Goal: Submit feedback/report problem: Submit feedback/report problem

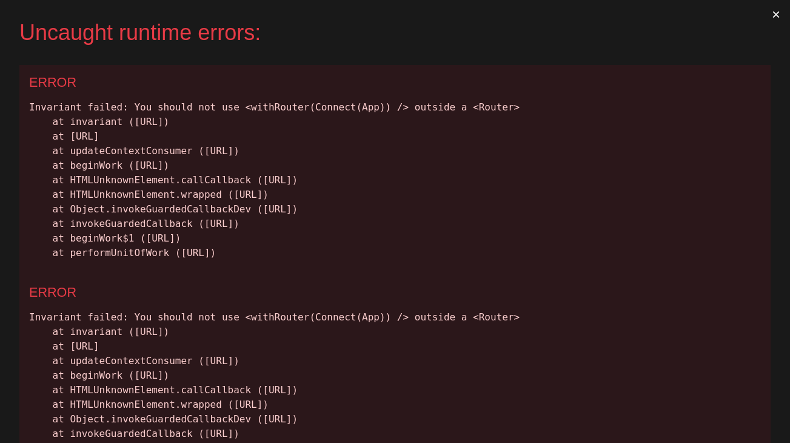
drag, startPoint x: 537, startPoint y: 254, endPoint x: 28, endPoint y: 104, distance: 530.5
click at [28, 104] on div "ERROR Invariant failed: You should not use <withRouter(Connect(App)) /> outside…" at bounding box center [395, 170] width 752 height 210
copy div "Invariant failed: You should not use <withRouter(Connect(App)) /> outside a <Ro…"
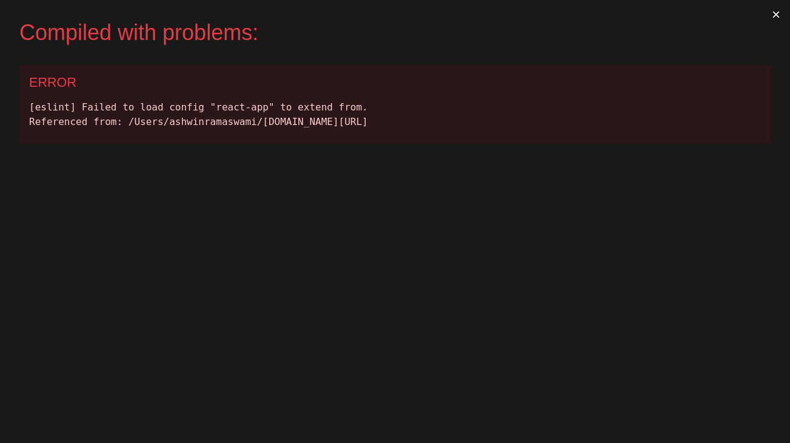
click at [324, 105] on div "[eslint] Failed to load config "react-app" to extend from. Referenced from: /Us…" at bounding box center [395, 114] width 732 height 29
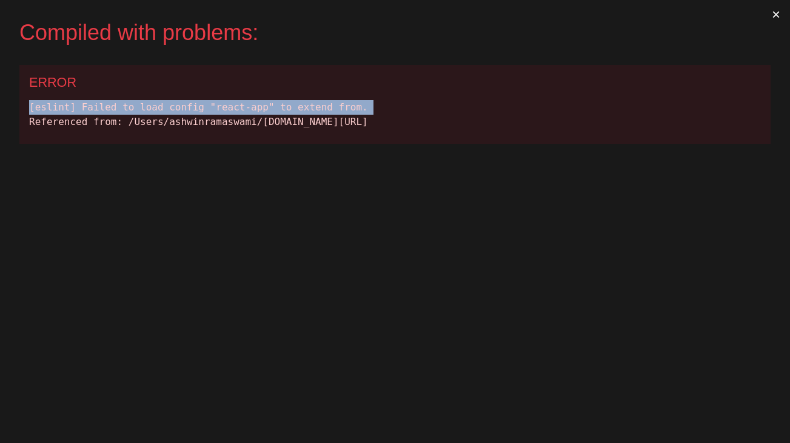
click at [324, 105] on div "[eslint] Failed to load config "react-app" to extend from. Referenced from: /Us…" at bounding box center [395, 114] width 732 height 29
copy div "[eslint] Failed to load config "react-app" to extend from."
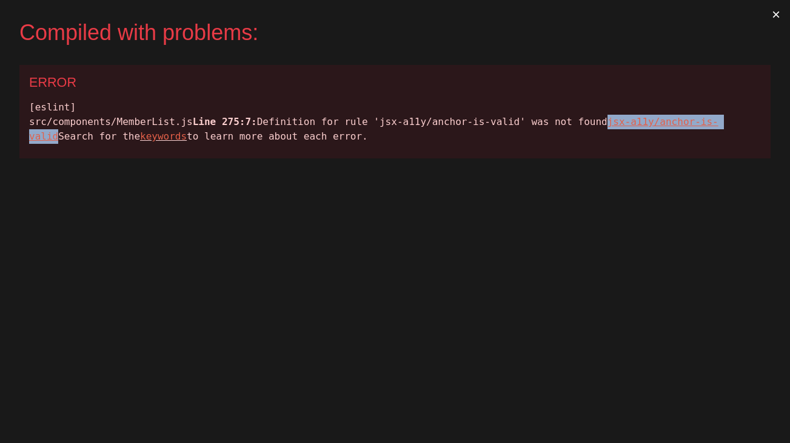
drag, startPoint x: 479, startPoint y: 135, endPoint x: 651, endPoint y: 138, distance: 172.3
click at [651, 138] on div "[eslint] src/components/MemberList.js Line 275:7: Definition for rule 'jsx-a11y…" at bounding box center [395, 122] width 732 height 44
copy u "jsx-a11y/anchor-is-valid"
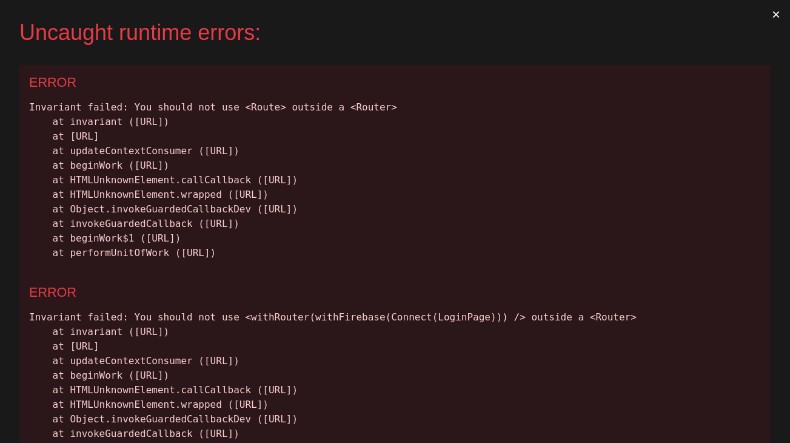
drag, startPoint x: 24, startPoint y: 103, endPoint x: 515, endPoint y: 259, distance: 515.5
click at [515, 259] on div "ERROR Invariant failed: You should not use <Route> outside a <Router> at invari…" at bounding box center [395, 170] width 752 height 210
copy div "Invariant failed: You should not use <Route> outside a <Router> at invariant (h…"
click at [391, 114] on div "Invariant failed: You should not use <withRouter(Connect(App)) /> outside a <Ro…" at bounding box center [395, 180] width 732 height 160
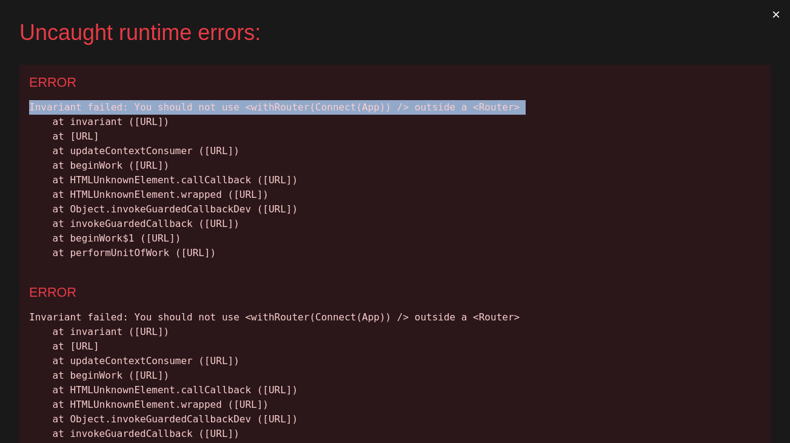
click at [391, 114] on div "Invariant failed: You should not use <withRouter(Connect(App)) /> outside a <Ro…" at bounding box center [395, 180] width 732 height 160
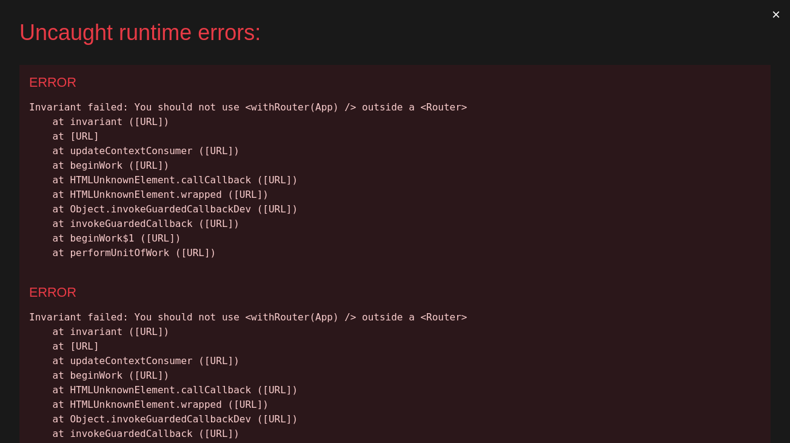
click at [119, 103] on div "Invariant failed: You should not use <withRouter(App) /> outside a <Router> at …" at bounding box center [395, 180] width 732 height 160
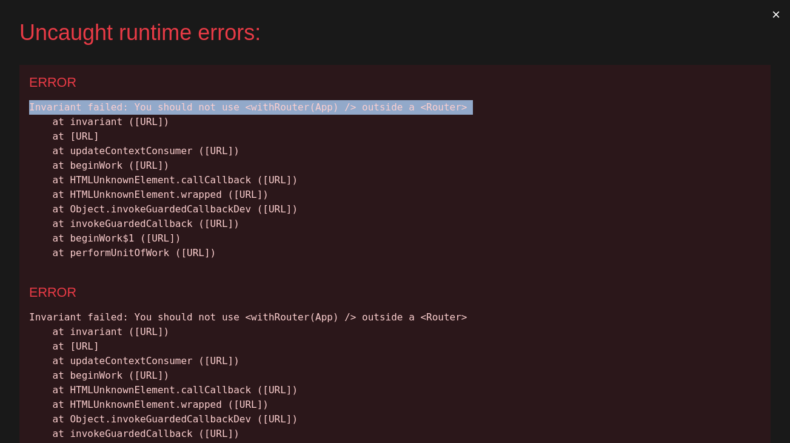
click at [119, 103] on div "Invariant failed: You should not use <withRouter(App) /> outside a <Router> at …" at bounding box center [395, 180] width 732 height 160
copy div "Invariant failed: You should not use <withRouter(App) /> outside a <Router>"
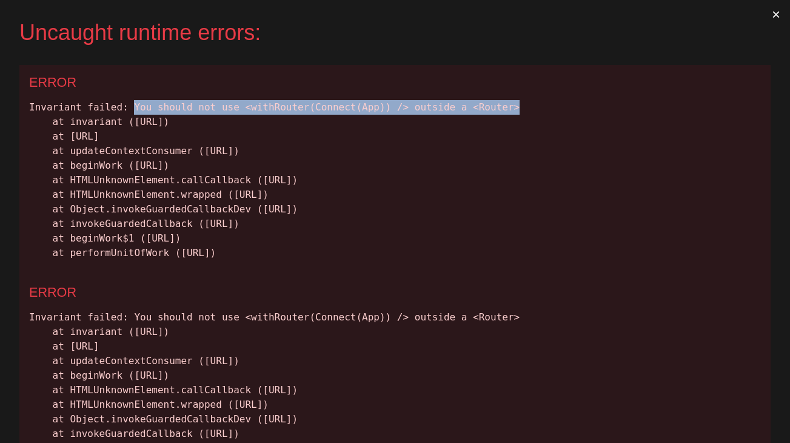
drag, startPoint x: 133, startPoint y: 104, endPoint x: 523, endPoint y: 103, distance: 390.6
click at [523, 103] on div "Invariant failed: You should not use <withRouter(Connect(App)) /> outside a <Ro…" at bounding box center [395, 180] width 732 height 160
copy div "You should not use <withRouter(Connect(App)) /> outside a <Router>"
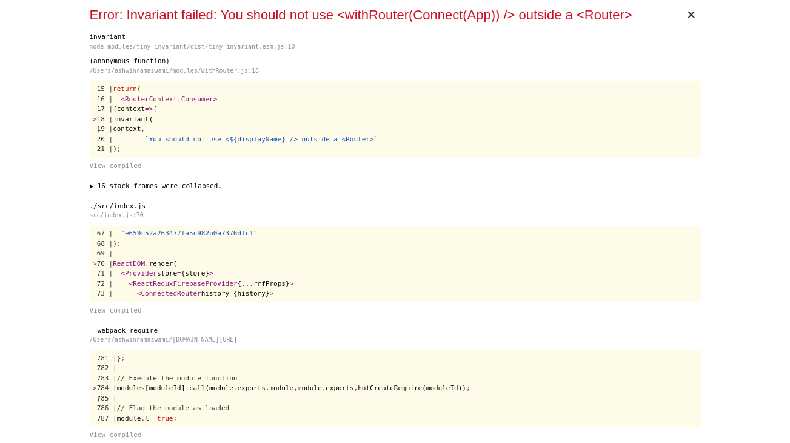
click at [692, 15] on span "×" at bounding box center [692, 14] width 28 height 29
click at [243, 19] on div "Error: Invariant failed: You should not use <withRouter(Connect(App)) /> outsid…" at bounding box center [386, 15] width 592 height 20
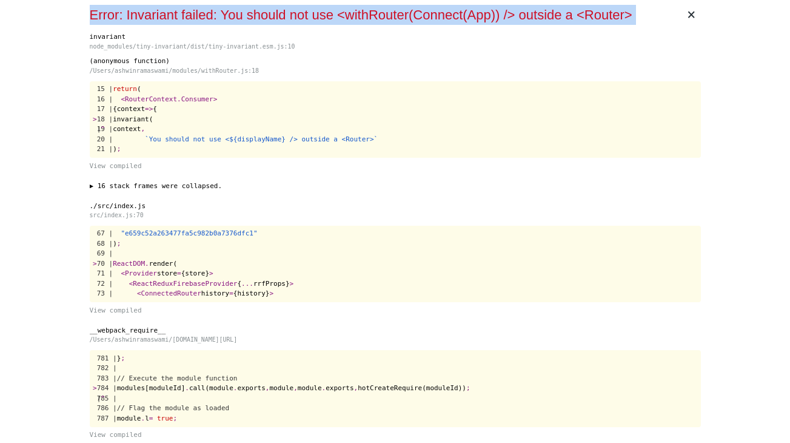
click at [243, 19] on div "Error: Invariant failed: You should not use <withRouter(Connect(App)) /> outsid…" at bounding box center [386, 15] width 592 height 20
click at [90, 22] on div "Error: Invariant failed: You should not use <withRouter(Connect(App)) /> outsid…" at bounding box center [386, 15] width 592 height 20
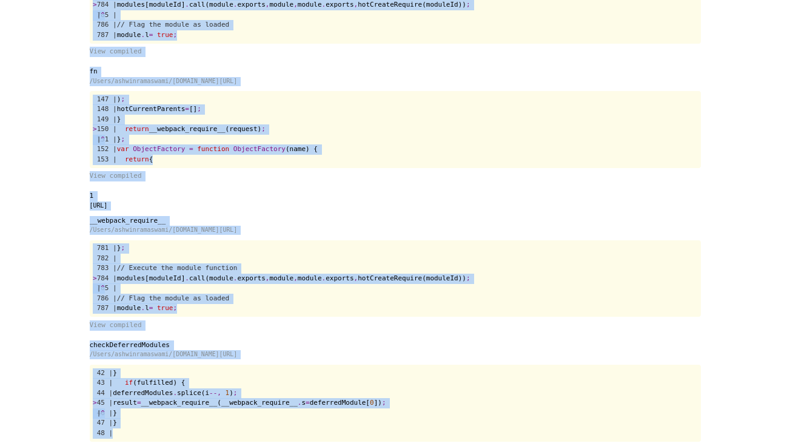
scroll to position [584, 0]
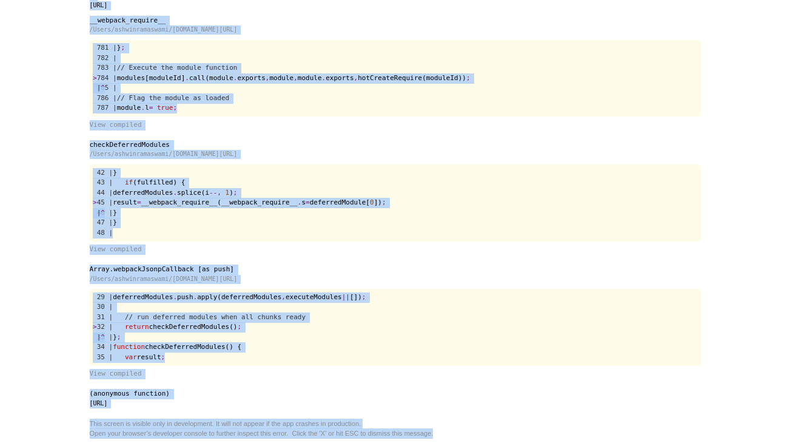
drag, startPoint x: 90, startPoint y: 15, endPoint x: 272, endPoint y: 479, distance: 498.6
click at [272, 442] on html "× Error: Invariant failed: You should not use <withRouter(Connect(App)) /> outs…" at bounding box center [395, 221] width 790 height 443
copy div "Error: Invariant failed: You should not use <withRouter(Connect(App)) /> outsid…"
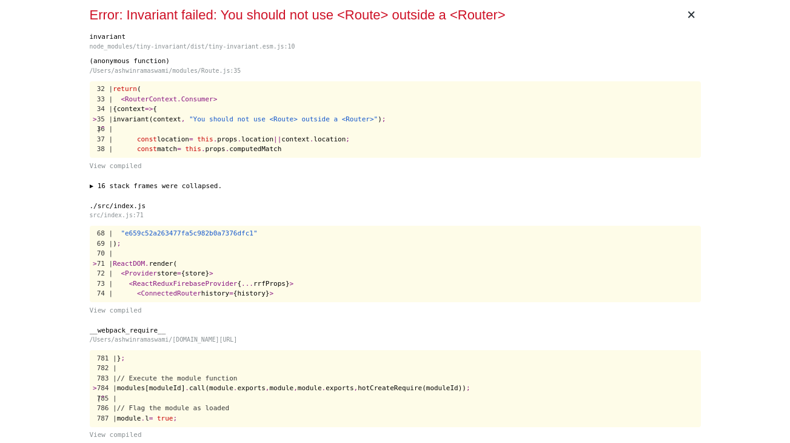
click at [696, 19] on span "×" at bounding box center [692, 14] width 28 height 29
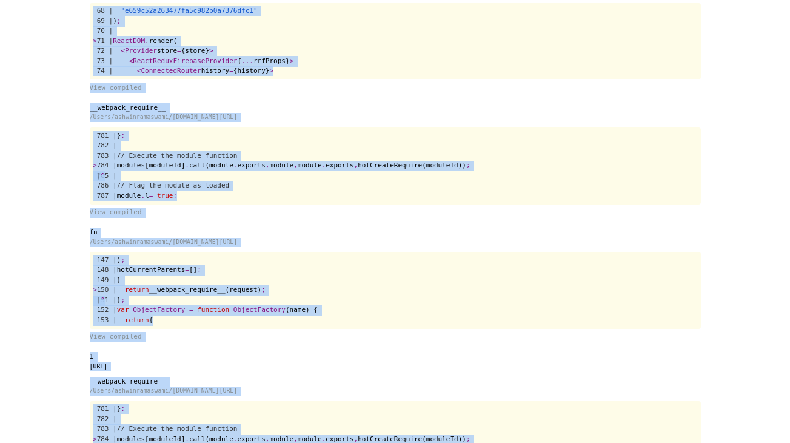
scroll to position [584, 0]
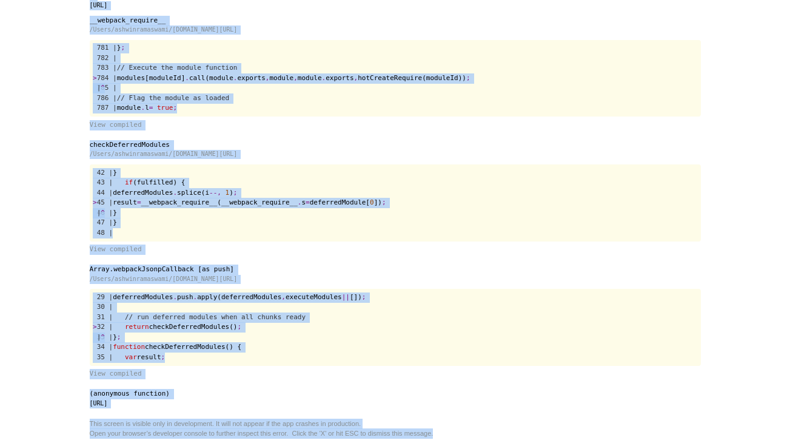
drag, startPoint x: 76, startPoint y: 11, endPoint x: 309, endPoint y: 496, distance: 537.7
click at [309, 442] on html "× Error: Invariant failed: You should not use <Route> outside a <Router> invari…" at bounding box center [395, 221] width 790 height 443
copy div "× Error: Invariant failed: You should not use <Route> outside a <Router> invari…"
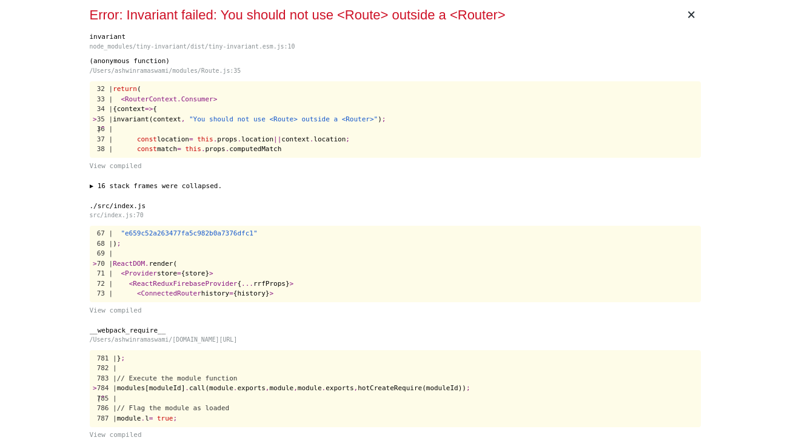
click at [698, 23] on span "×" at bounding box center [692, 14] width 28 height 29
